Goal: Answer question/provide support

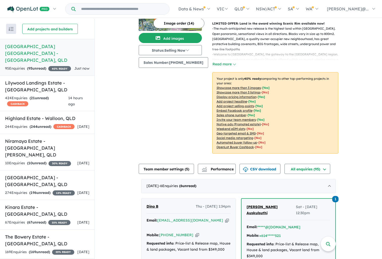
scroll to position [94, 0]
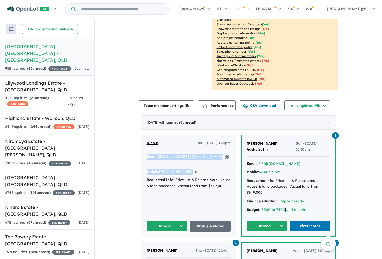
drag, startPoint x: 195, startPoint y: 165, endPoint x: 144, endPoint y: 156, distance: 51.8
click at [144, 156] on div "Dino B Thu - 25/09/2025, 1:34pm Email: edinbrkic88@gmail.com Copied! Mobile: +6…" at bounding box center [189, 185] width 94 height 101
copy div "Email: edinbrkic88@gmail.com Copied! Mobile: +61 420 286 816 Copied!"
click at [213, 220] on link "Profile & Notes" at bounding box center [210, 225] width 41 height 11
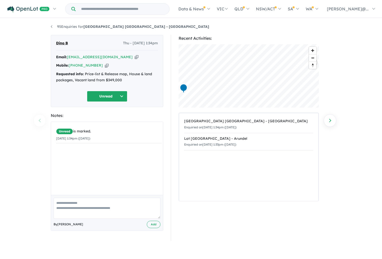
click at [138, 208] on textarea at bounding box center [107, 207] width 107 height 21
paste textarea "**********"
type textarea "**********"
click at [158, 223] on button "Add" at bounding box center [154, 223] width 14 height 7
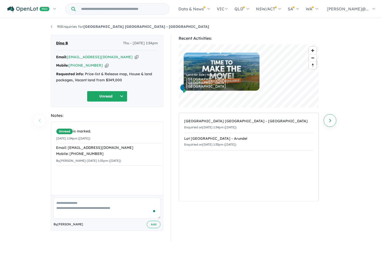
click at [330, 123] on link "Next enquiry" at bounding box center [330, 120] width 13 height 13
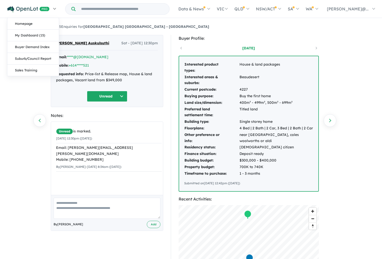
click at [29, 7] on img at bounding box center [28, 9] width 42 height 6
